Goal: Task Accomplishment & Management: Manage account settings

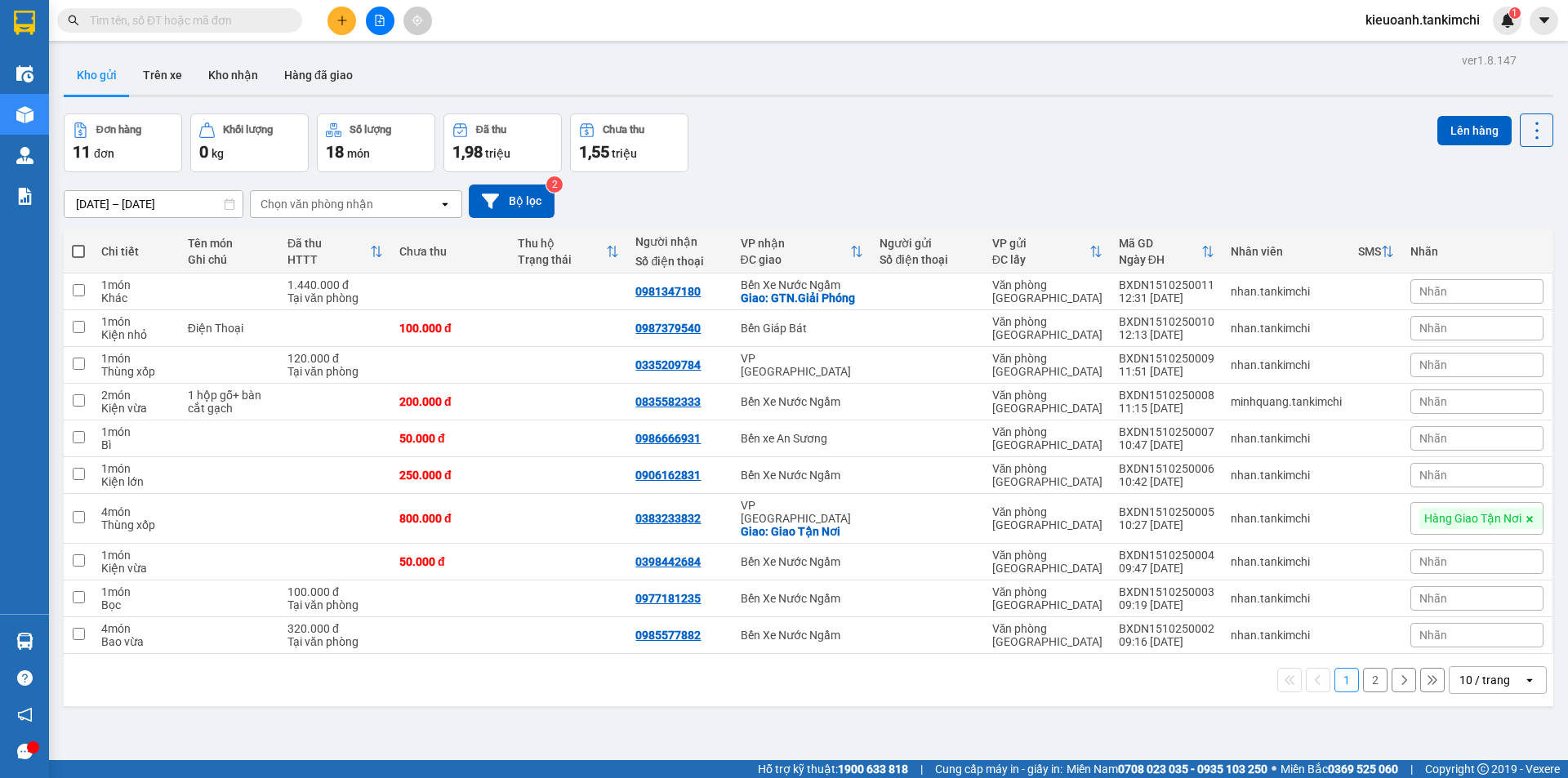
click at [1423, 24] on span "kieuoanh.tankimchi" at bounding box center [1423, 20] width 140 height 20
click at [1416, 50] on span "Đăng xuất" at bounding box center [1429, 50] width 106 height 18
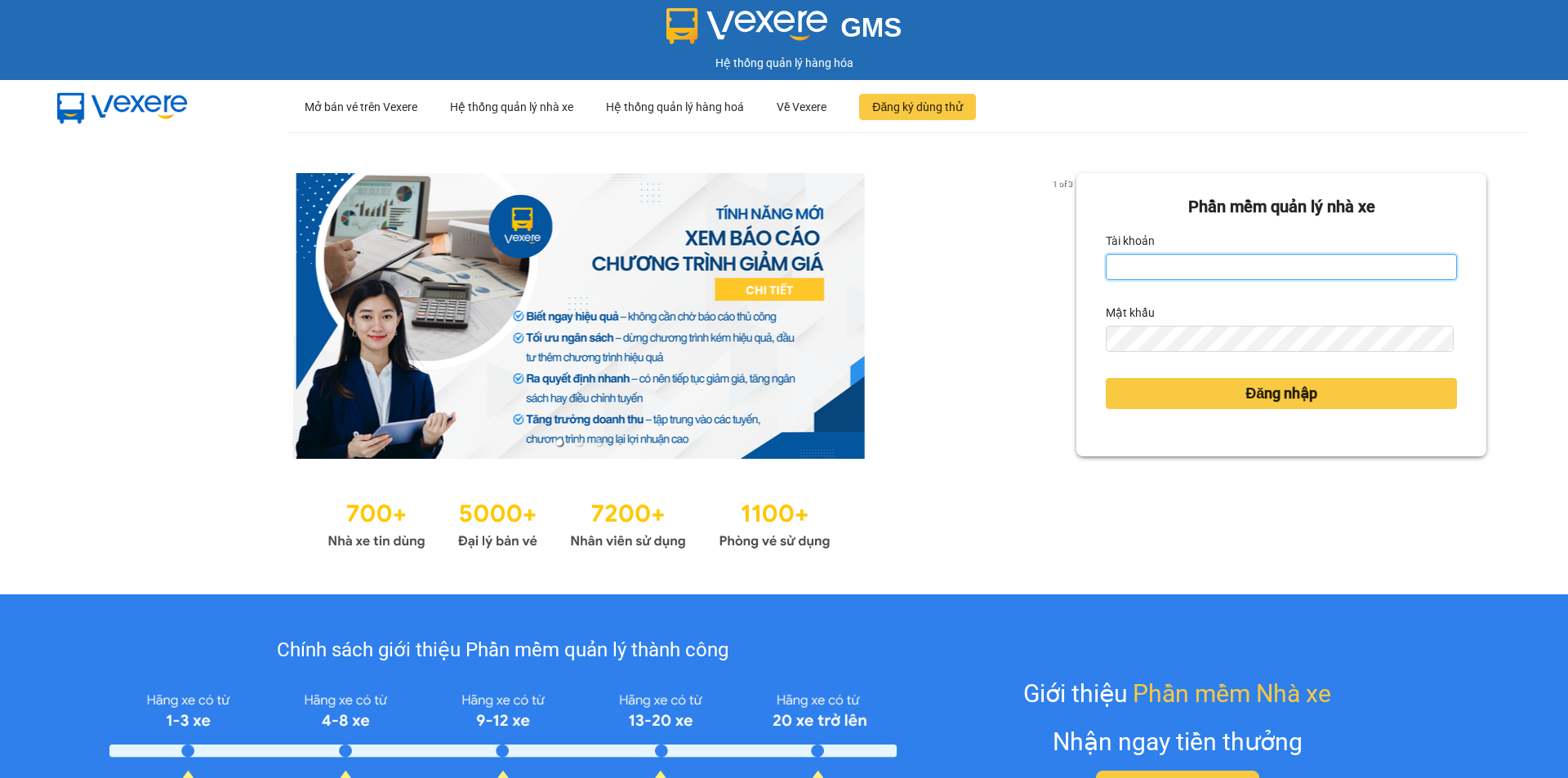
drag, startPoint x: 1144, startPoint y: 268, endPoint x: 1181, endPoint y: 273, distance: 37.3
click at [1144, 268] on input "Tài khoản" at bounding box center [1282, 267] width 351 height 26
type input "huonggiang.tankimchi"
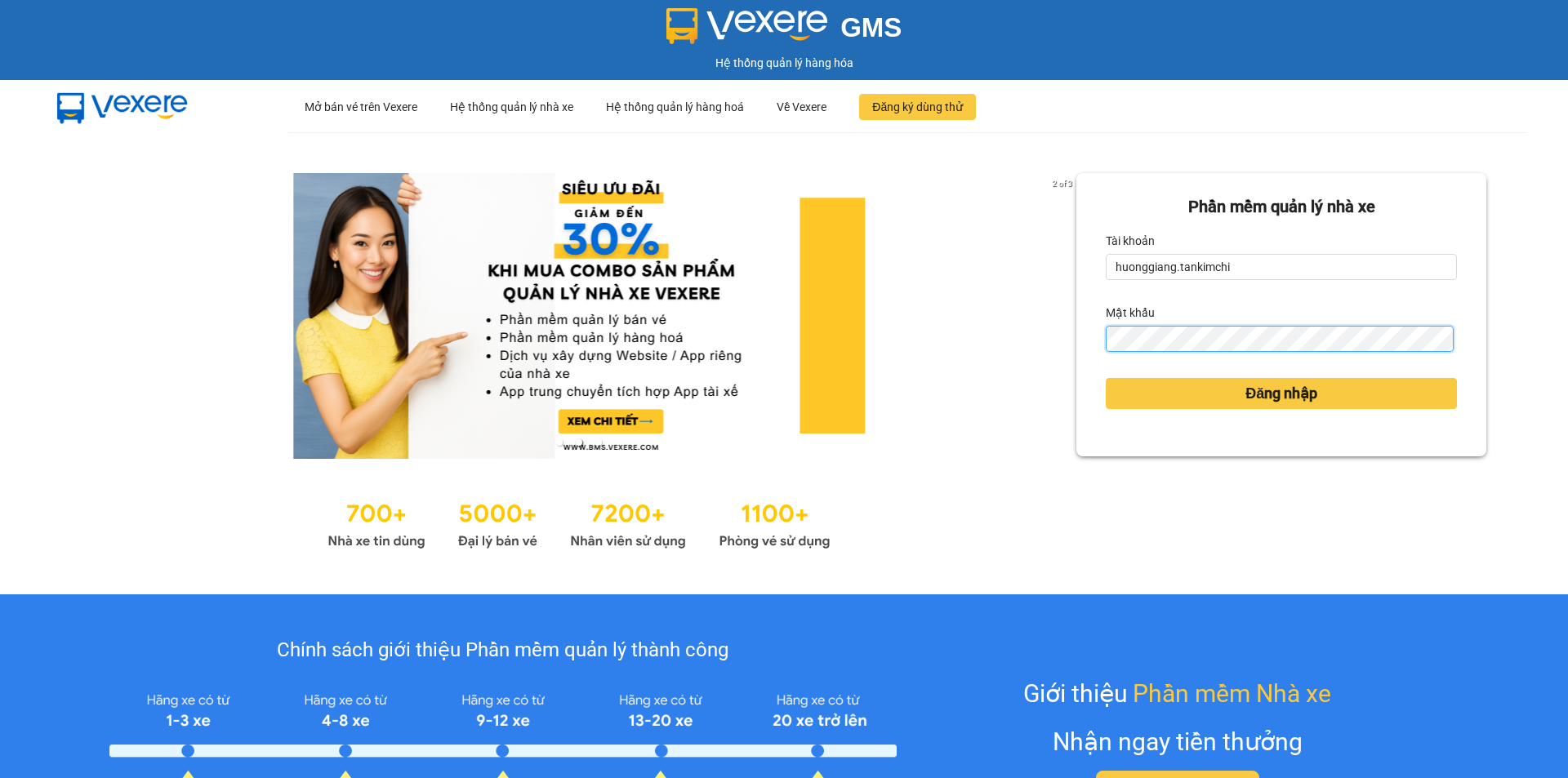
click at [1106, 378] on button "Đăng nhập" at bounding box center [1282, 394] width 351 height 31
